Goal: Task Accomplishment & Management: Use online tool/utility

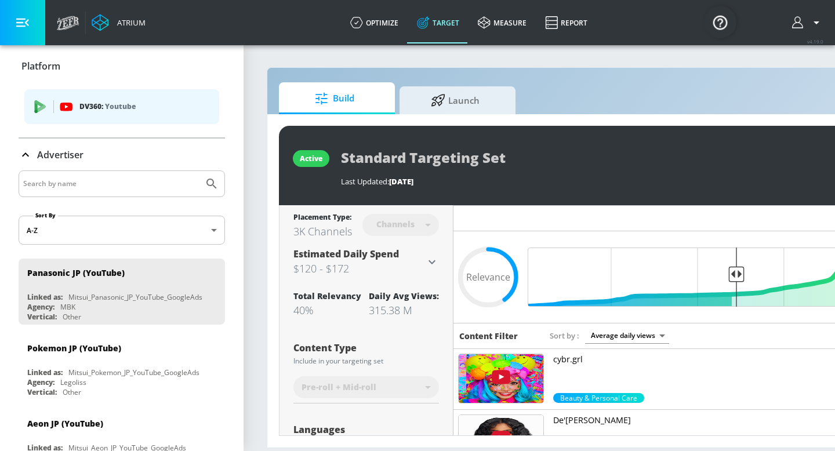
click at [132, 171] on div at bounding box center [122, 184] width 206 height 27
click at [112, 182] on input "Search by name" at bounding box center [111, 183] width 176 height 15
click at [199, 171] on button "Submit Search" at bounding box center [212, 184] width 26 height 26
click at [56, 185] on input "MILT" at bounding box center [111, 183] width 176 height 15
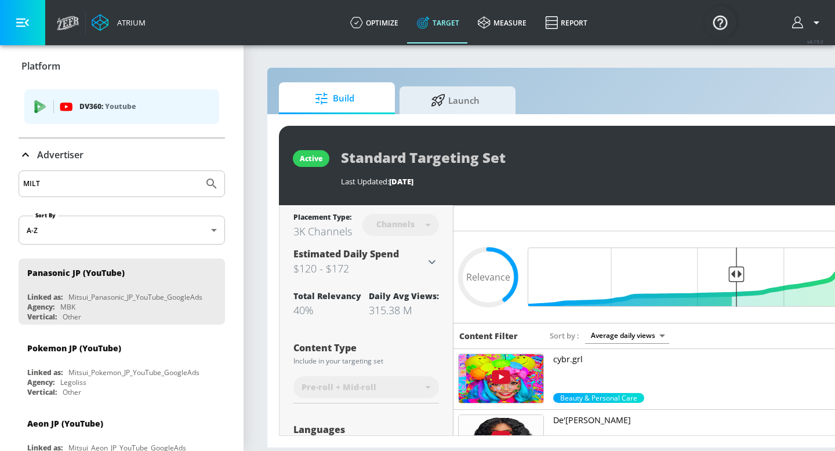
click at [199, 171] on button "Submit Search" at bounding box center [212, 184] width 26 height 26
click at [51, 185] on input "MILT" at bounding box center [111, 183] width 176 height 15
type input "AG"
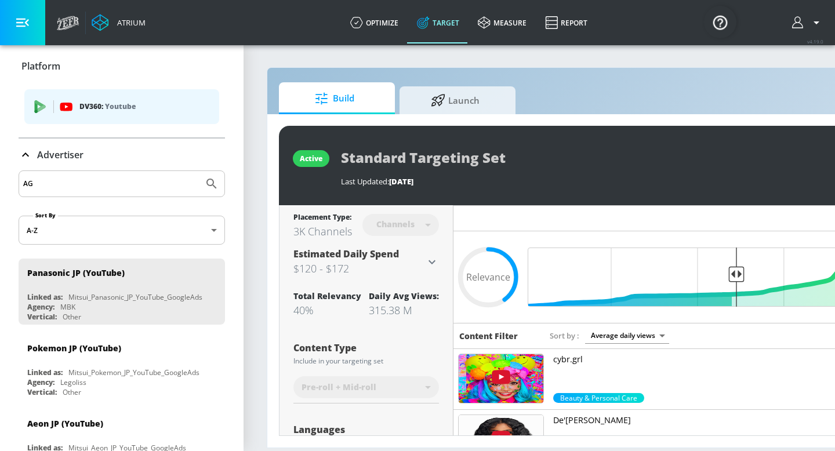
click at [199, 171] on button "Submit Search" at bounding box center [212, 184] width 26 height 26
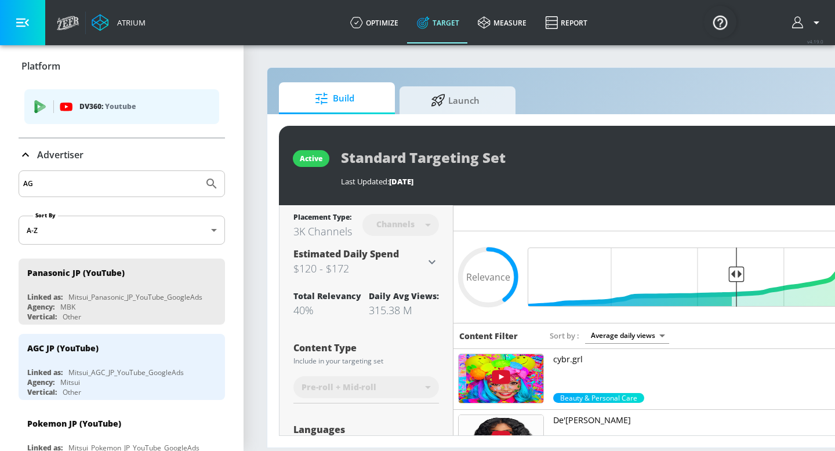
click at [46, 183] on input "AG" at bounding box center [111, 183] width 176 height 15
click at [53, 356] on div "AGC JP (YouTube)" at bounding box center [124, 348] width 195 height 28
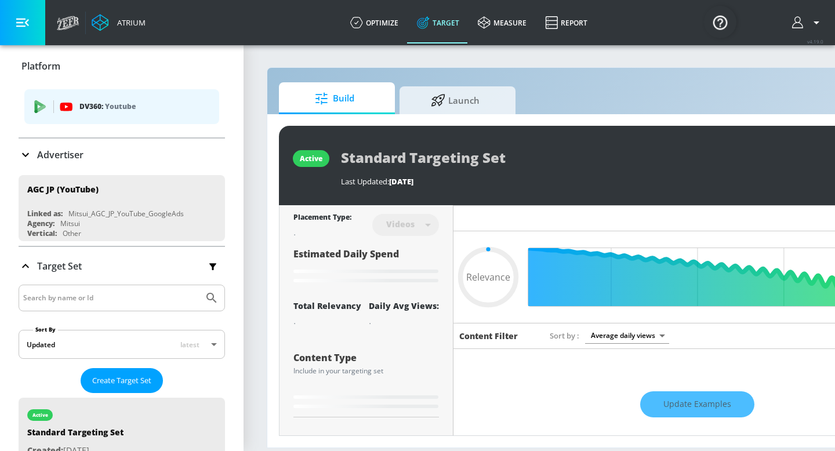
type input "0.14"
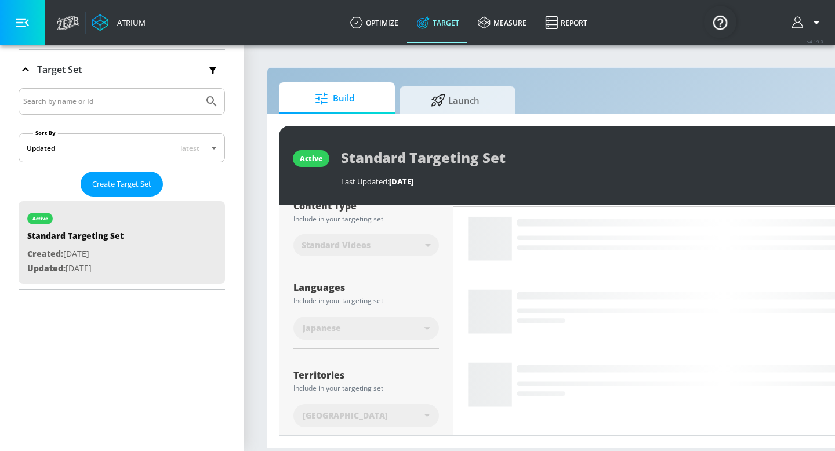
scroll to position [201, 0]
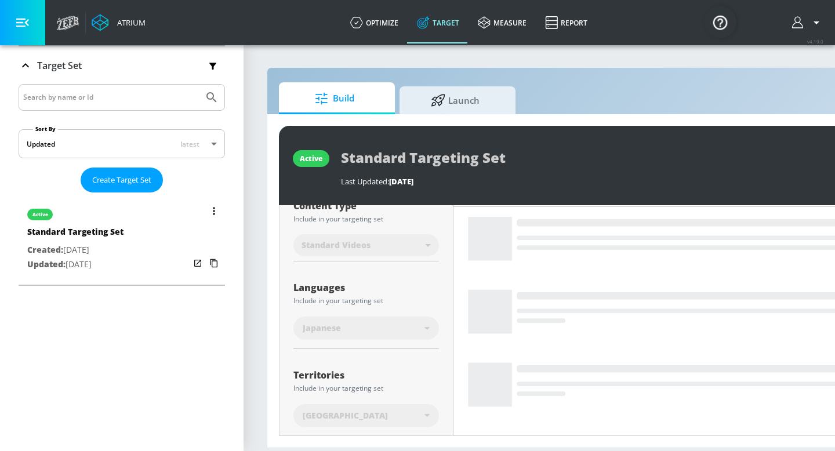
click at [169, 247] on div "active Standard Targeting Set Created: [DATE] Updated: [DATE]" at bounding box center [122, 238] width 206 height 83
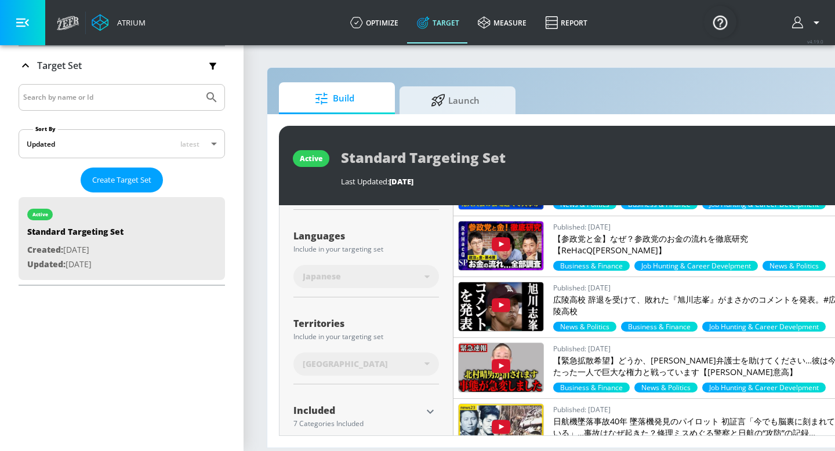
scroll to position [273, 0]
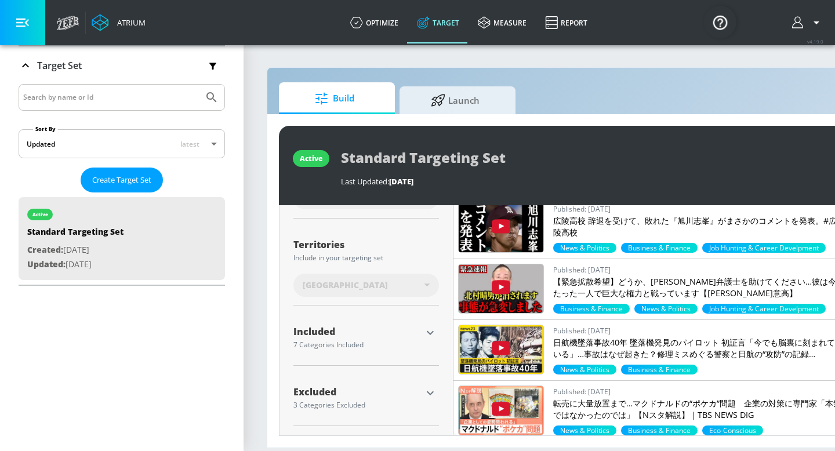
click at [429, 388] on icon "button" at bounding box center [430, 393] width 14 height 14
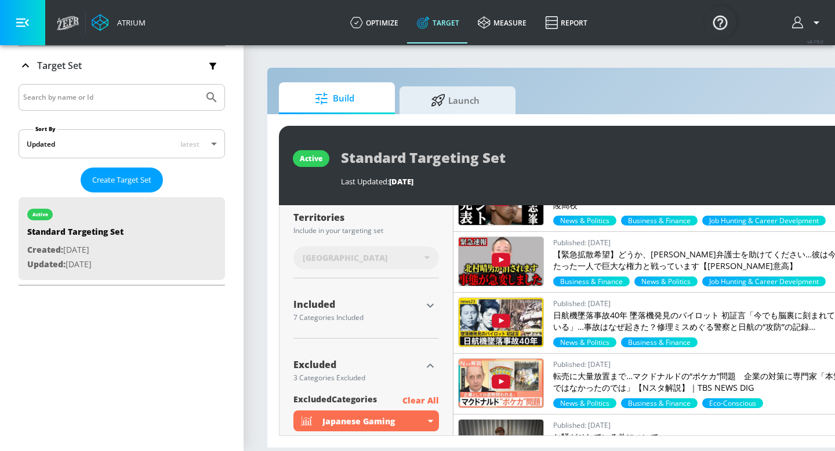
scroll to position [259, 0]
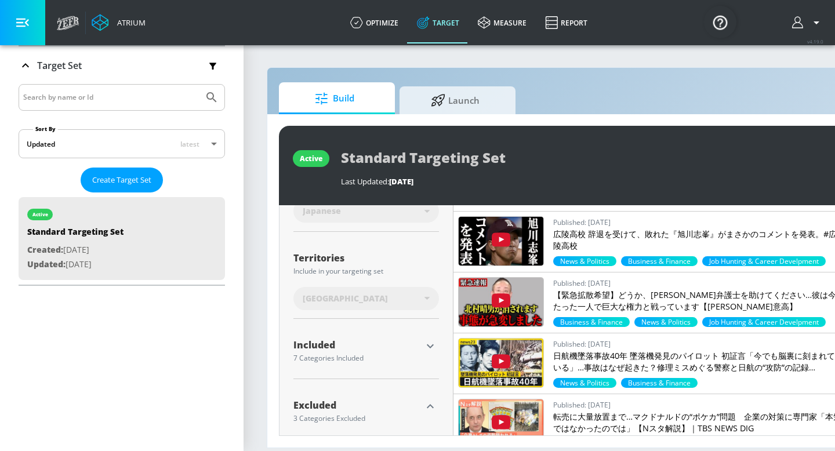
click at [434, 345] on icon "button" at bounding box center [430, 346] width 14 height 14
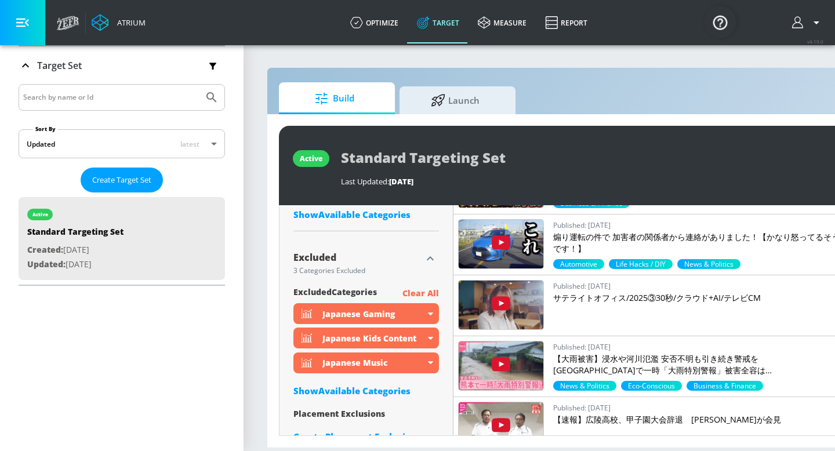
scroll to position [621, 0]
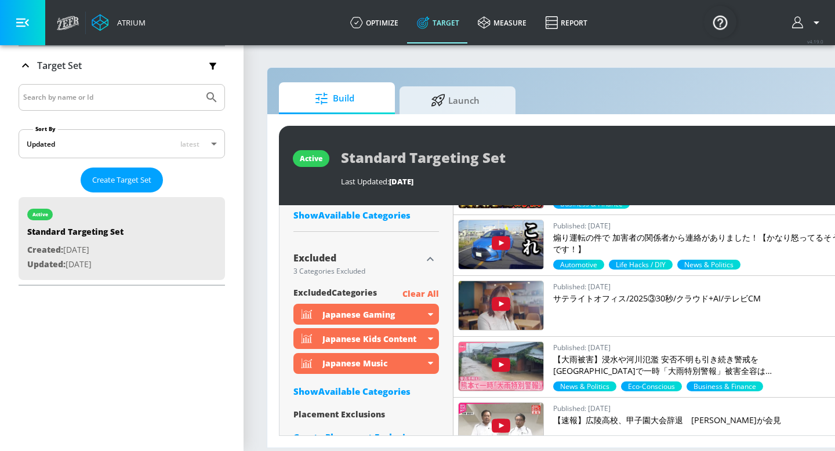
click at [349, 391] on div "Show Available Categories" at bounding box center [367, 392] width 146 height 12
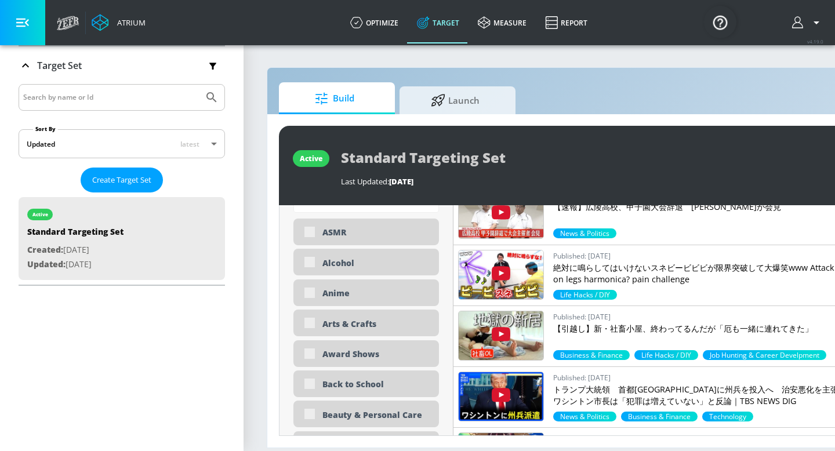
scroll to position [845, 0]
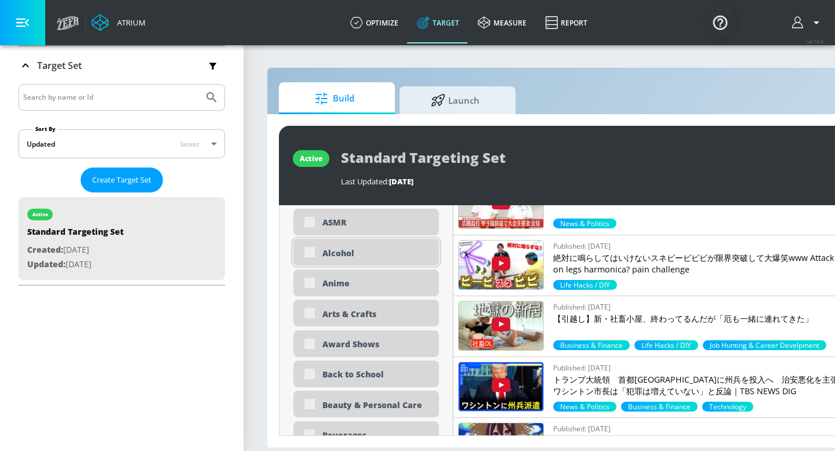
click at [310, 253] on div "Alcohol" at bounding box center [367, 252] width 146 height 27
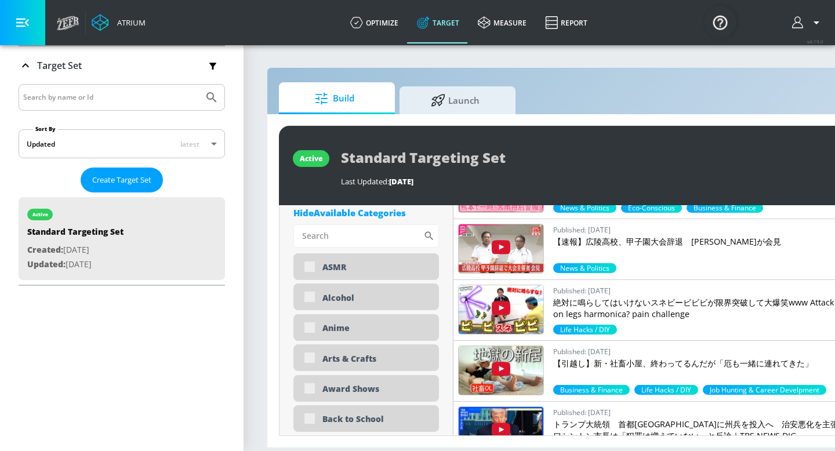
scroll to position [0, 142]
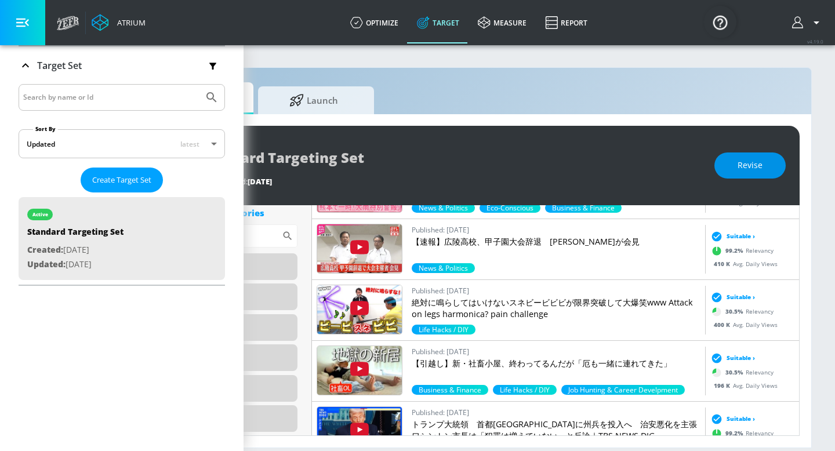
click at [756, 162] on span "Revise" at bounding box center [750, 165] width 25 height 15
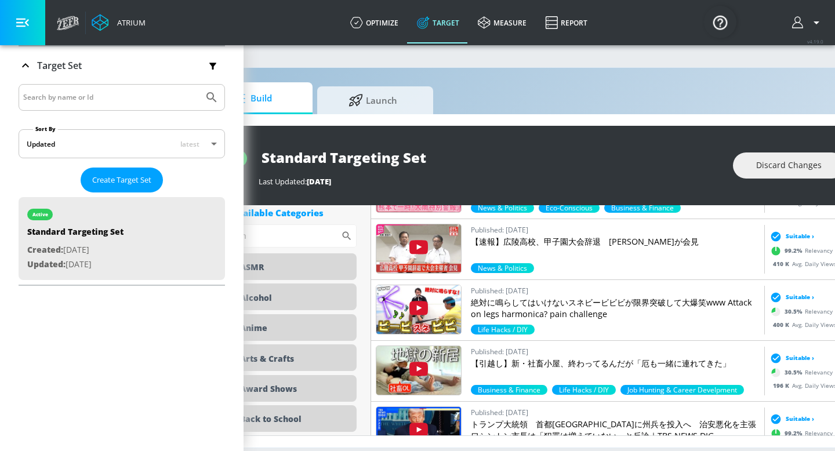
scroll to position [0, 0]
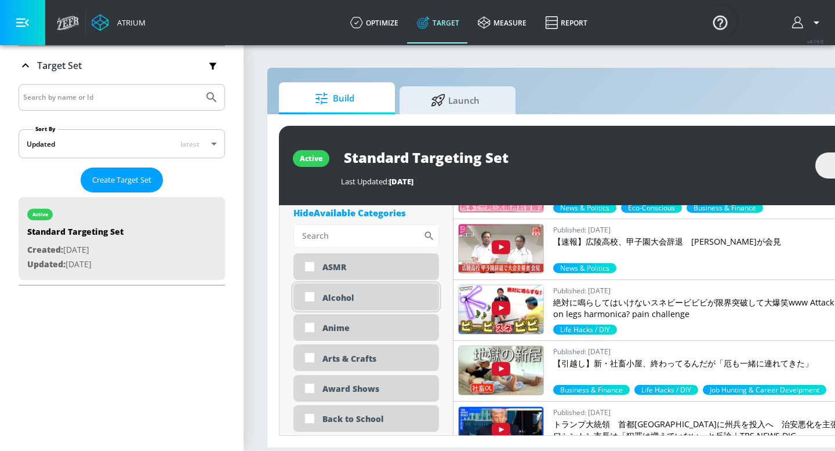
click at [306, 296] on input "checkbox" at bounding box center [309, 297] width 21 height 21
checkbox input "true"
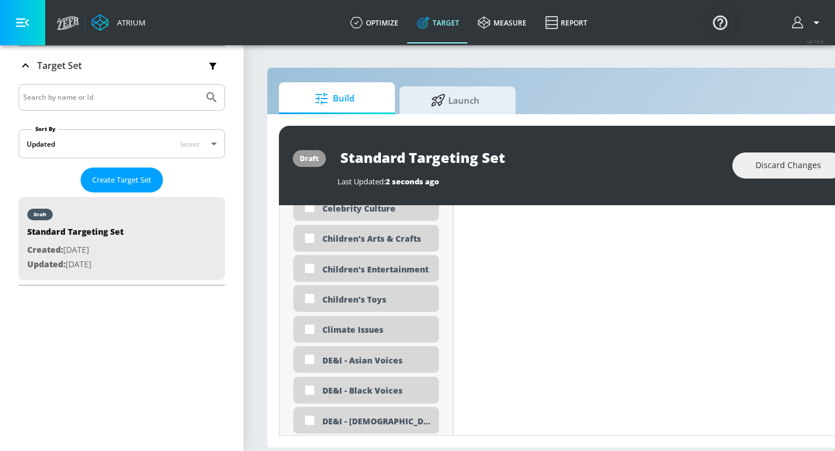
scroll to position [1178, 0]
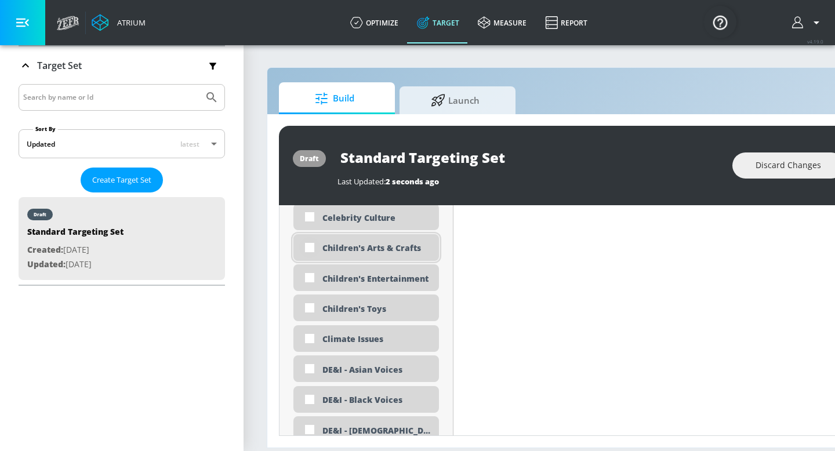
click at [309, 248] on input "checkbox" at bounding box center [309, 247] width 21 height 21
checkbox input "true"
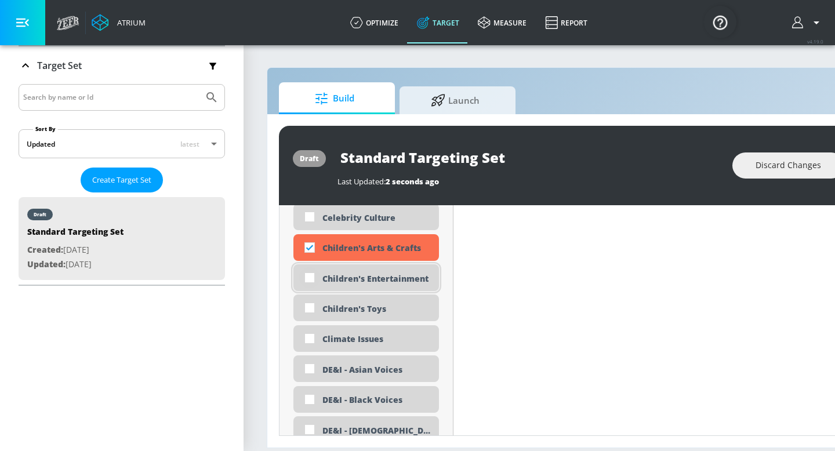
click at [309, 282] on input "checkbox" at bounding box center [309, 277] width 21 height 21
checkbox input "true"
click at [309, 311] on input "checkbox" at bounding box center [309, 308] width 21 height 21
checkbox input "true"
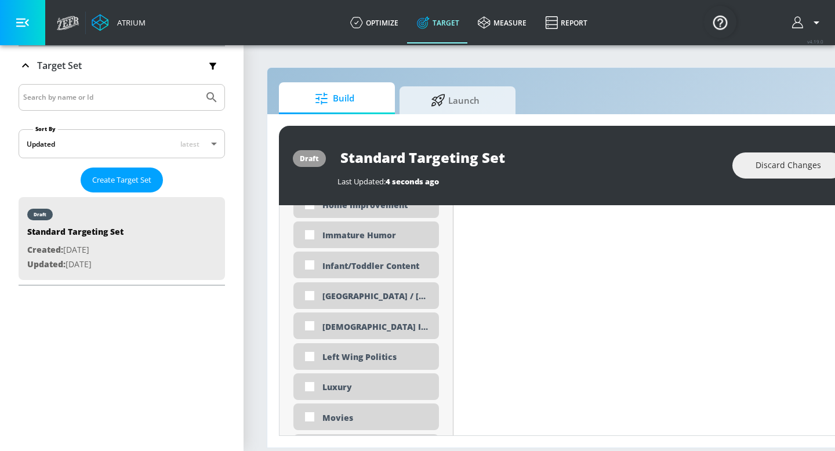
scroll to position [2209, 0]
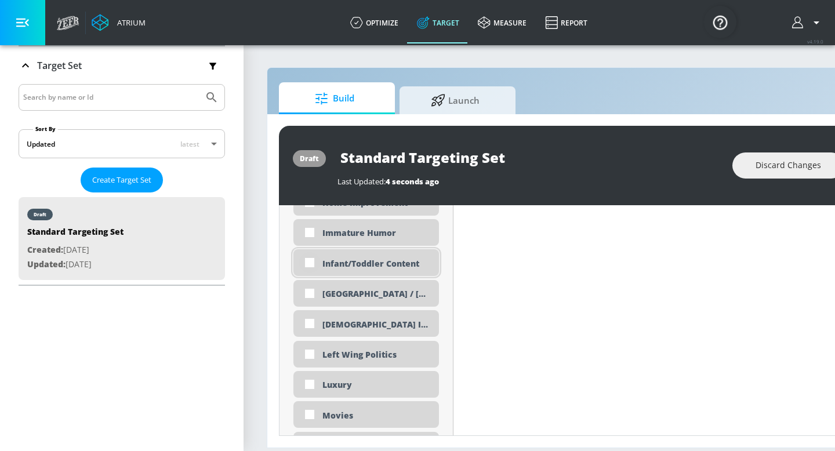
click at [311, 255] on input "checkbox" at bounding box center [309, 262] width 21 height 21
checkbox input "true"
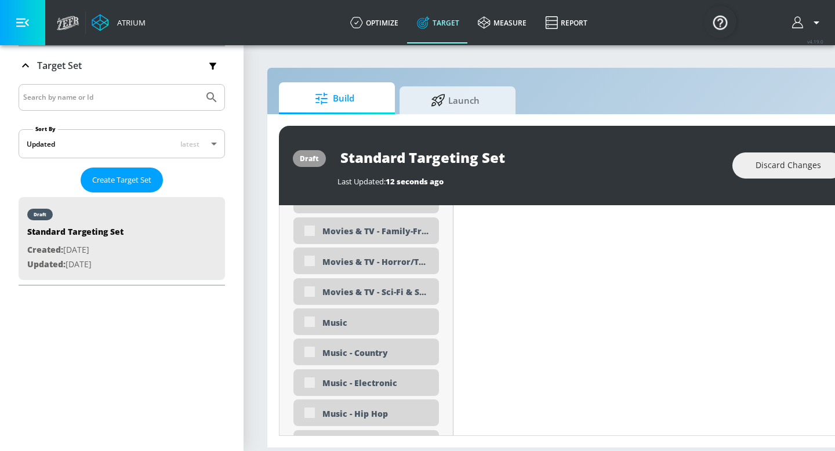
scroll to position [2522, 0]
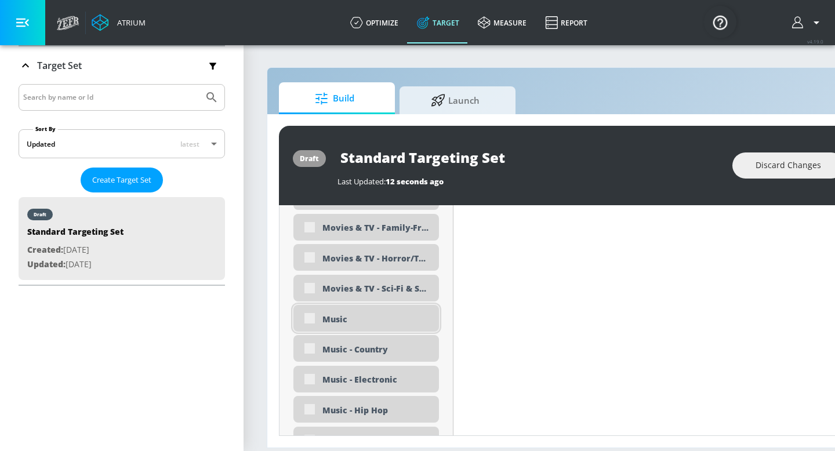
click at [307, 317] on div "Music" at bounding box center [367, 318] width 146 height 27
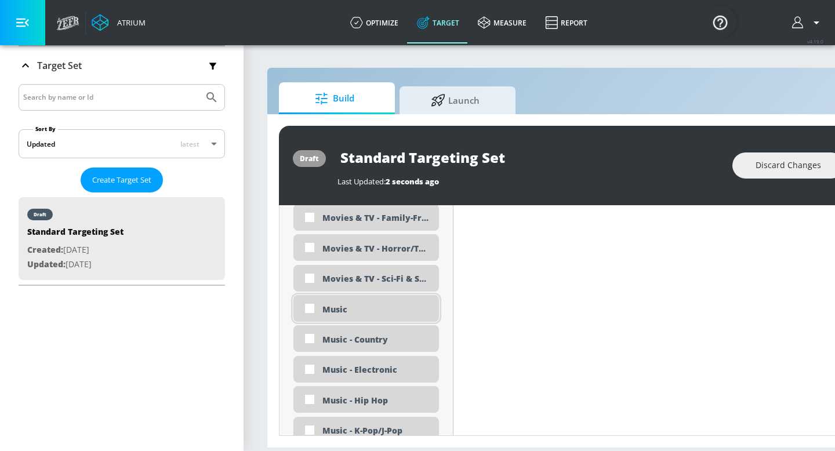
scroll to position [2513, 0]
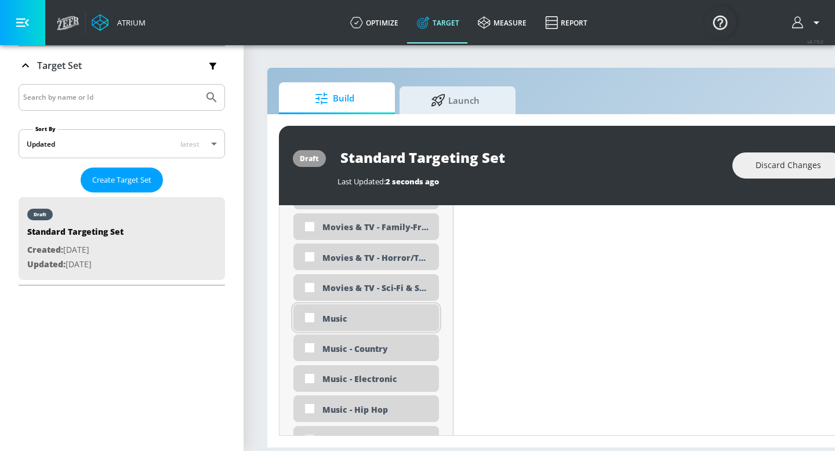
click at [309, 320] on input "checkbox" at bounding box center [309, 317] width 21 height 21
checkbox input "true"
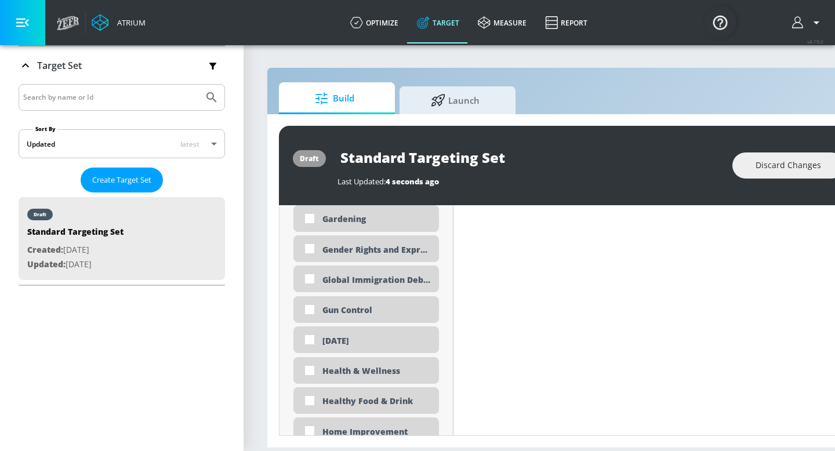
scroll to position [1811, 0]
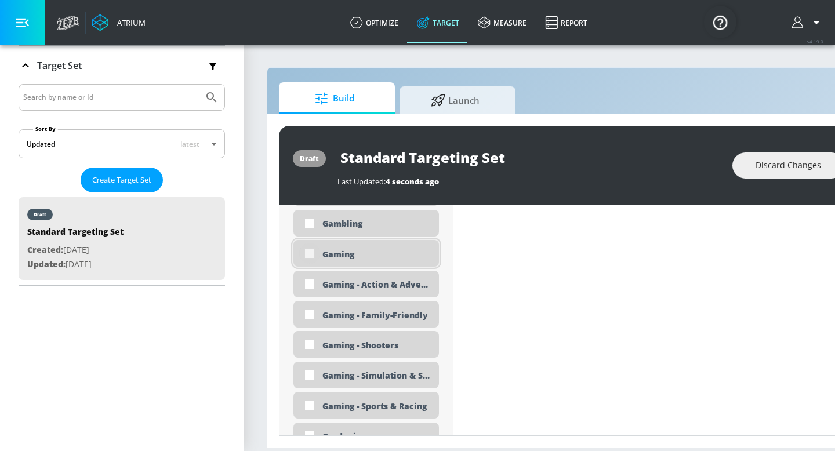
click at [309, 251] on input "checkbox" at bounding box center [309, 253] width 21 height 21
checkbox input "true"
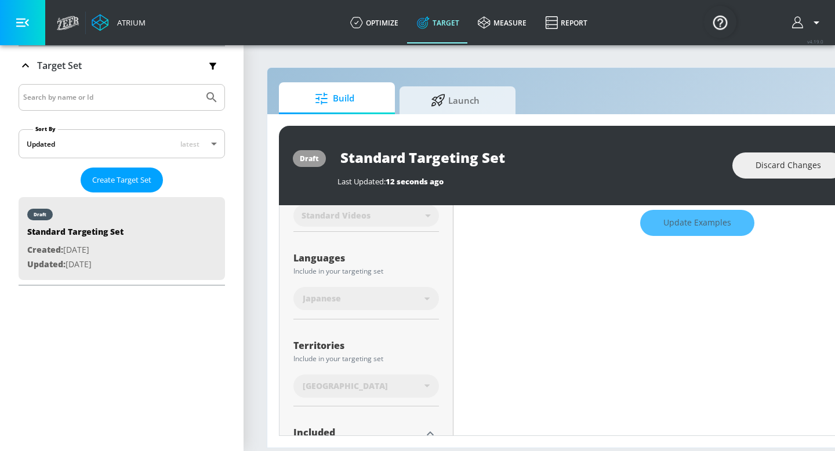
scroll to position [0, 0]
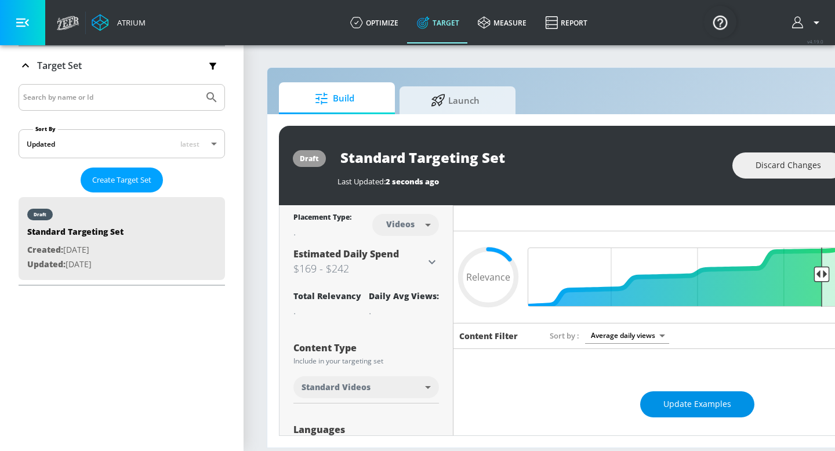
click at [704, 405] on span "Update Examples" at bounding box center [698, 404] width 68 height 15
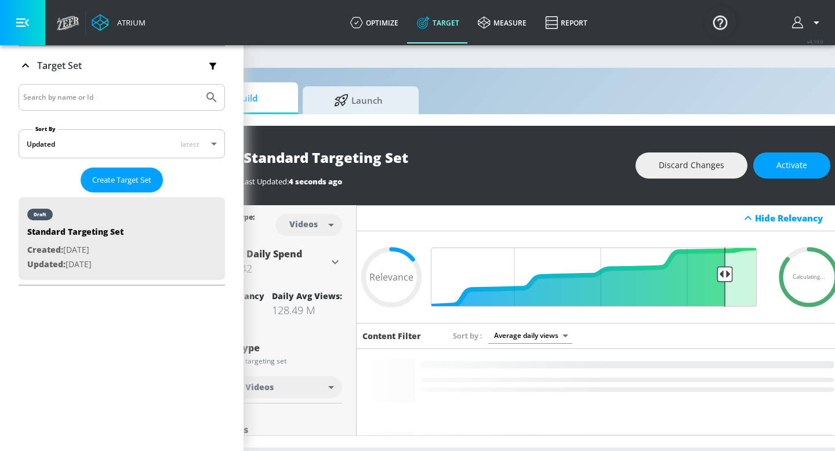
scroll to position [0, 142]
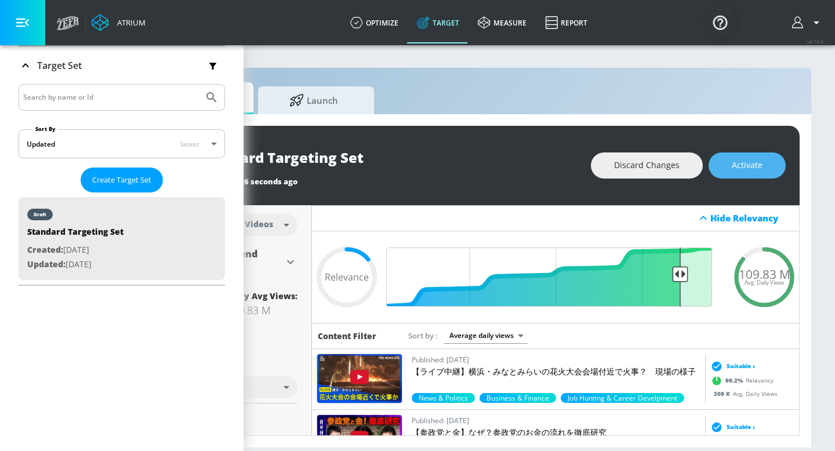
click at [740, 170] on span "Activate" at bounding box center [747, 165] width 31 height 15
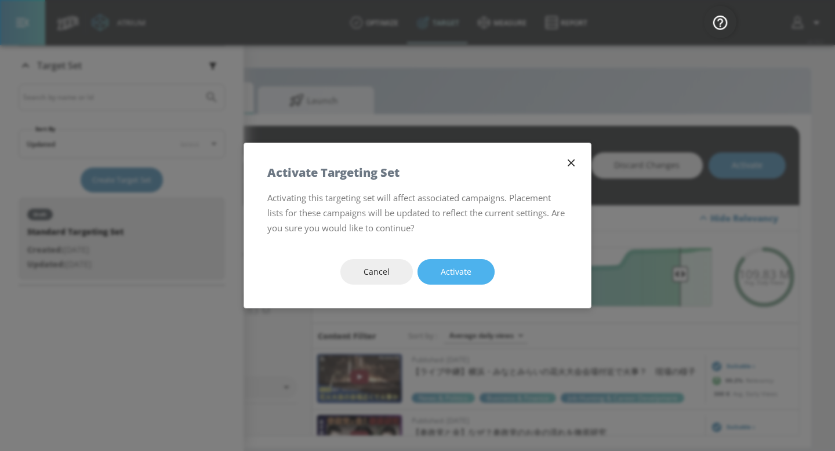
click at [486, 278] on button "Activate" at bounding box center [456, 272] width 77 height 26
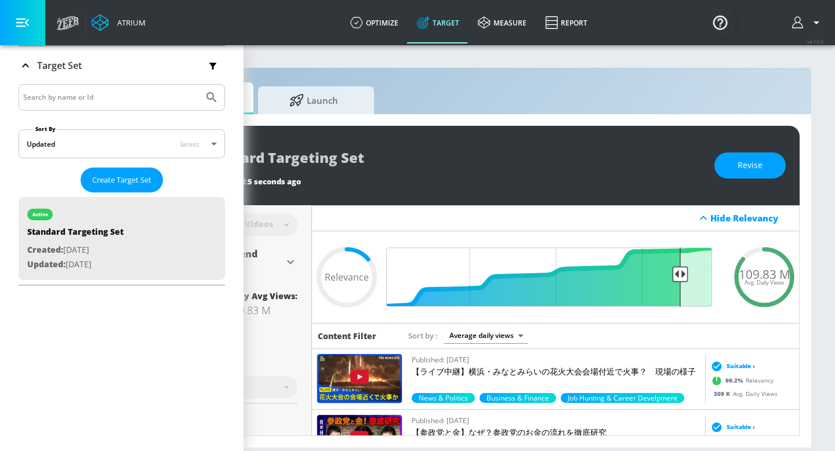
click at [329, 43] on div "Atrium optimize Target measure Report optimize Target measure Report v 4.19.0" at bounding box center [443, 22] width 784 height 45
